Goal: Complete application form

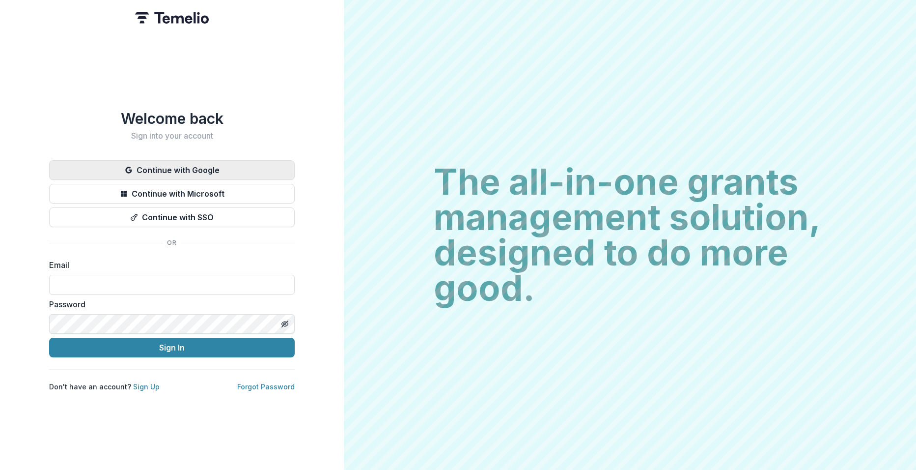
type input "**********"
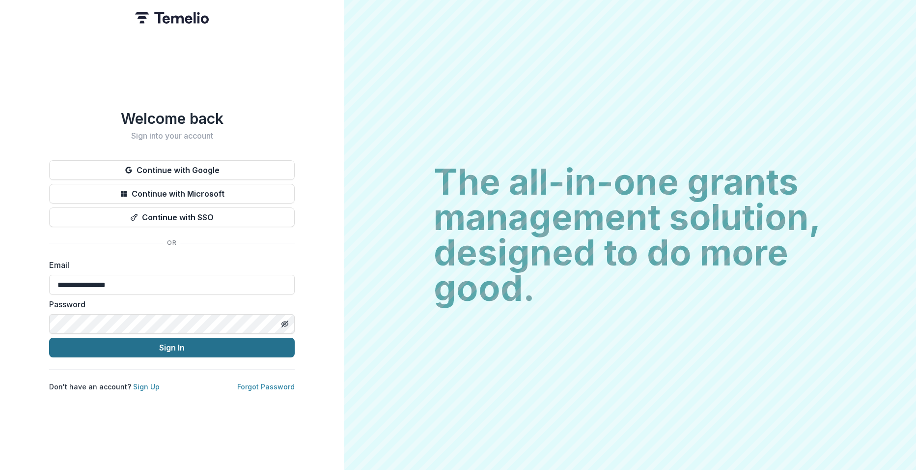
drag, startPoint x: 191, startPoint y: 165, endPoint x: 187, endPoint y: 351, distance: 186.2
click at [187, 351] on div "**********" at bounding box center [172, 251] width 246 height 282
click at [186, 347] on button "Sign In" at bounding box center [172, 347] width 246 height 20
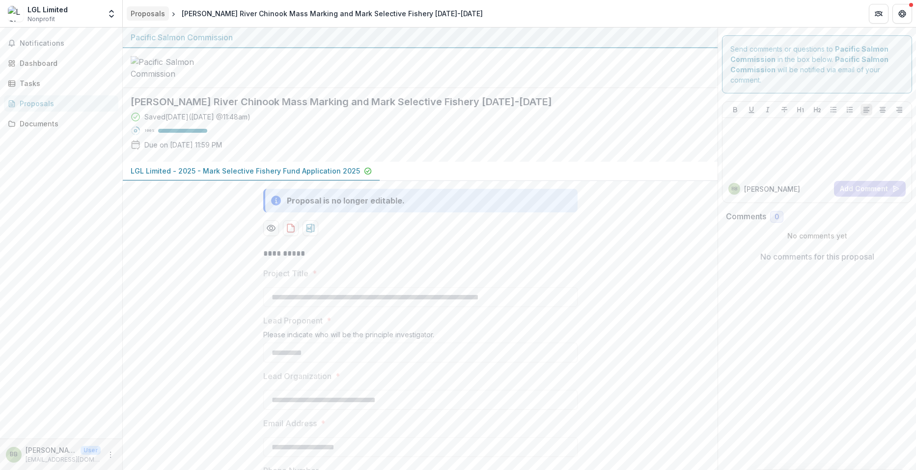
click at [152, 15] on div "Proposals" at bounding box center [148, 13] width 34 height 10
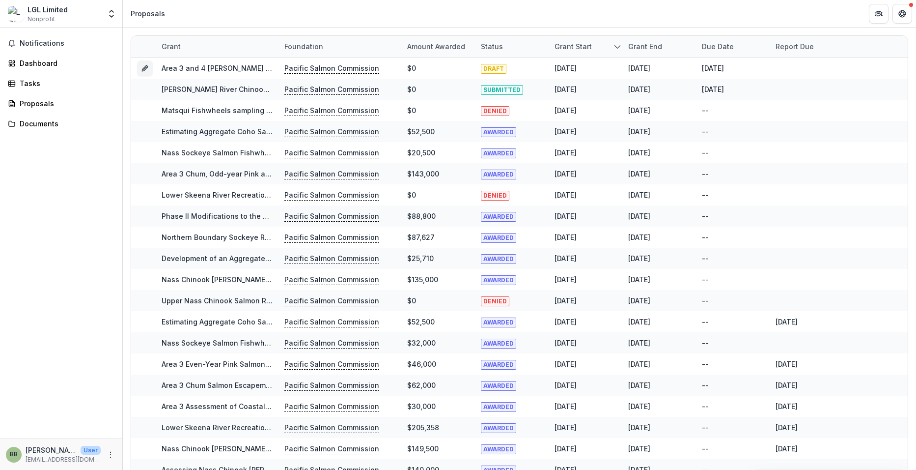
click at [168, 46] on div "Grant" at bounding box center [171, 46] width 31 height 10
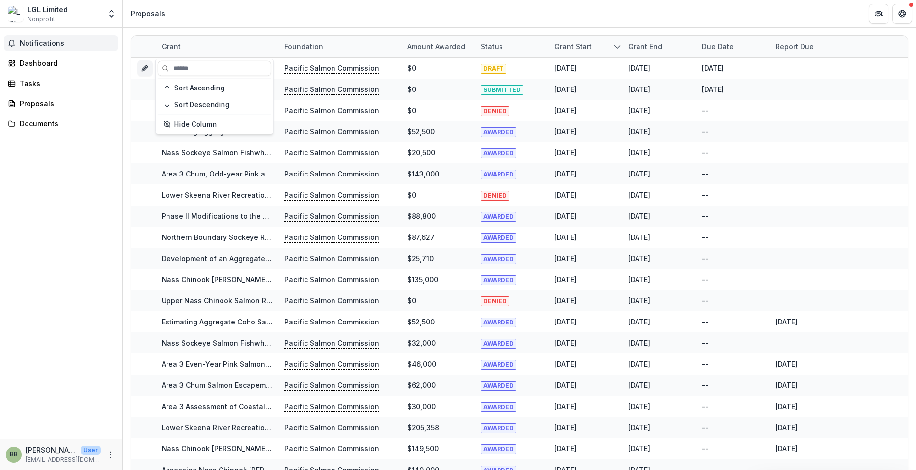
click at [56, 44] on span "Notifications" at bounding box center [67, 43] width 95 height 8
click at [91, 240] on div "Notifications Unread 0 Archived You don't have any unread notifications We'll n…" at bounding box center [61, 233] width 122 height 411
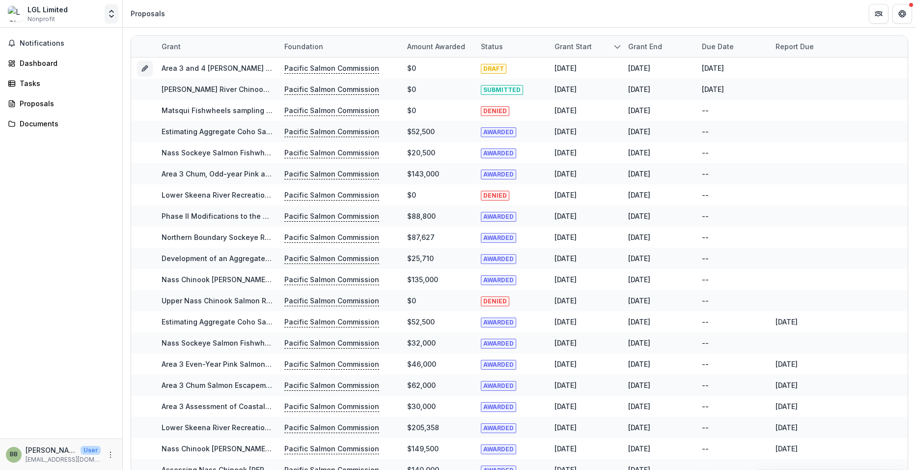
click at [112, 15] on icon "Open entity switcher" at bounding box center [112, 14] width 10 height 10
click at [34, 62] on div "Dashboard" at bounding box center [65, 63] width 91 height 10
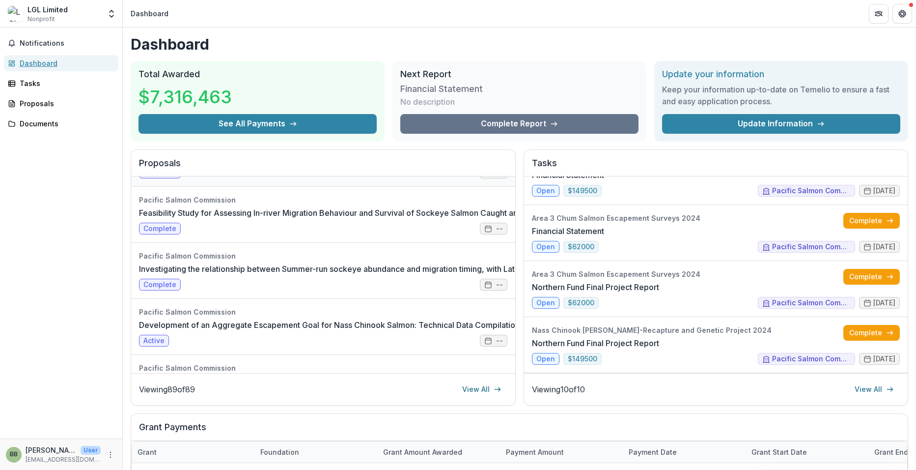
scroll to position [844, 0]
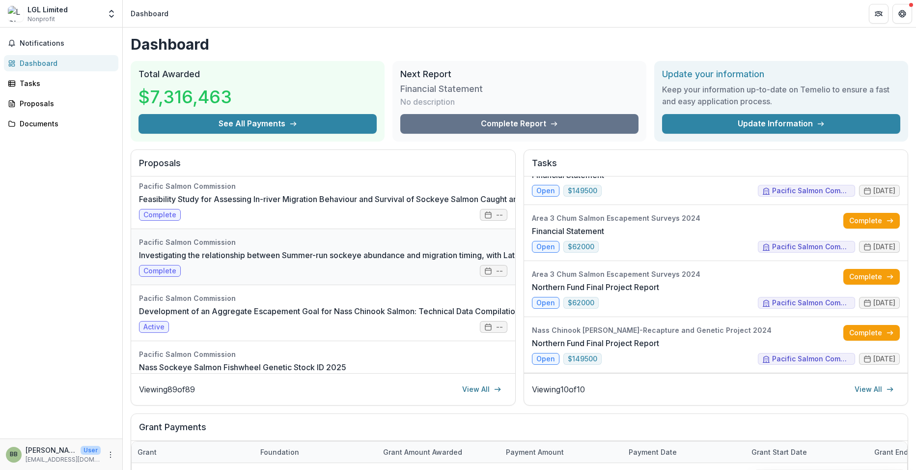
click at [216, 249] on link "Investigating the relationship between Summer-run sockeye abundance and migrati…" at bounding box center [386, 255] width 495 height 12
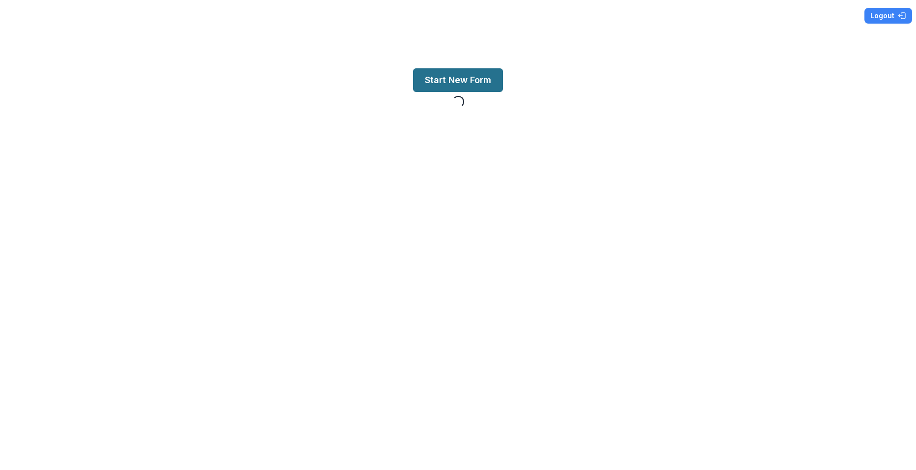
click at [476, 83] on button "Start New Form" at bounding box center [458, 80] width 90 height 24
click at [468, 79] on button "Start New Form" at bounding box center [458, 80] width 90 height 24
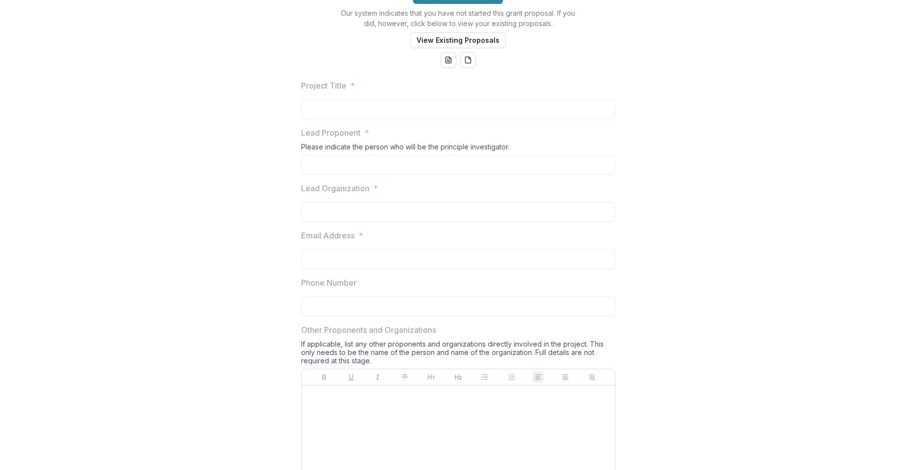
scroll to position [79, 0]
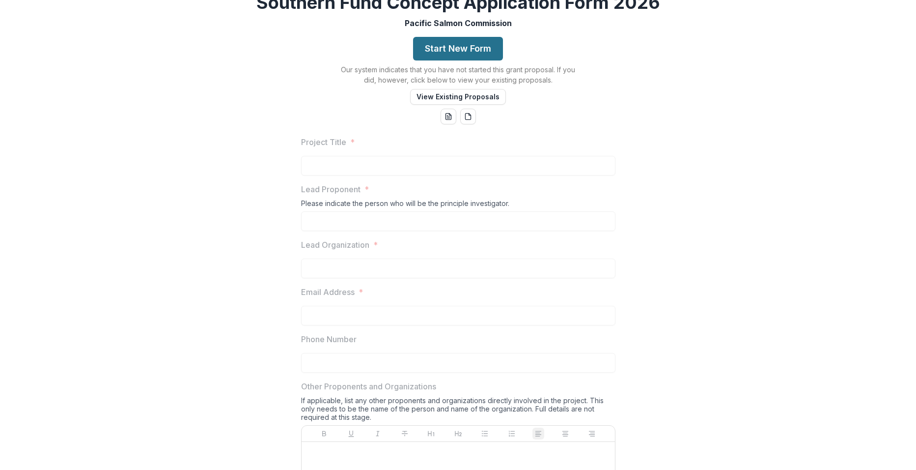
click at [450, 60] on button "Start New Form" at bounding box center [458, 49] width 90 height 24
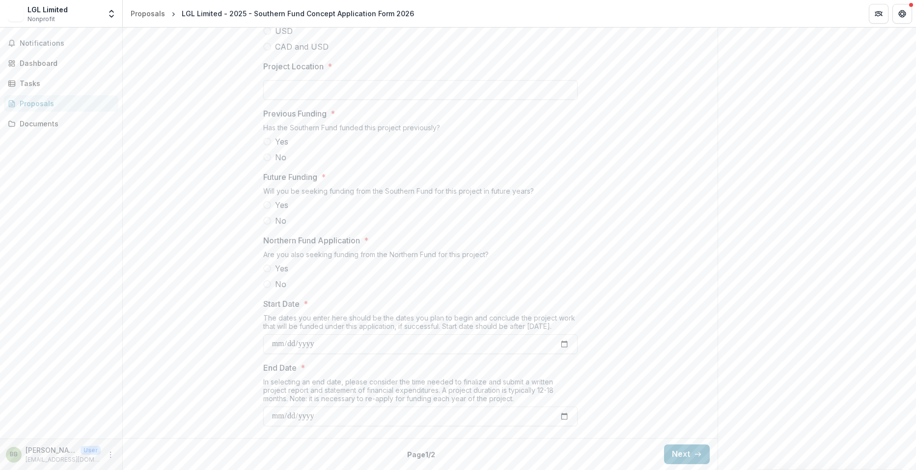
scroll to position [901, 0]
click at [674, 454] on button "Next" at bounding box center [687, 454] width 46 height 20
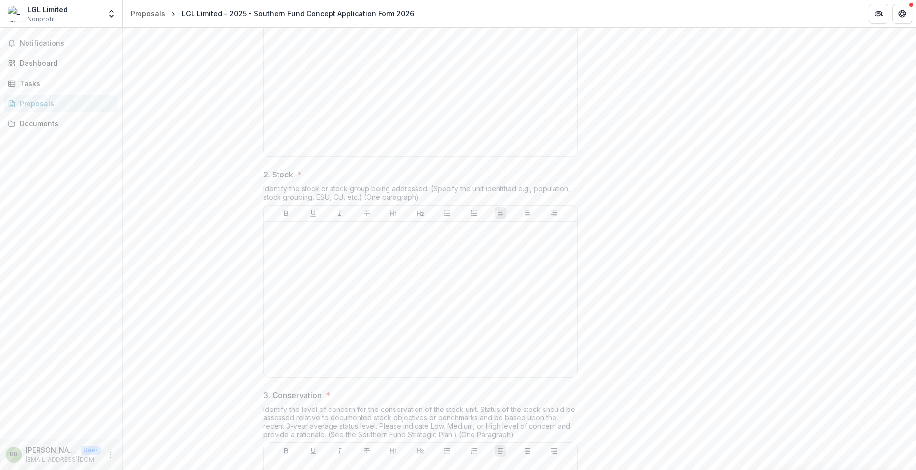
scroll to position [0, 0]
